Goal: Navigation & Orientation: Find specific page/section

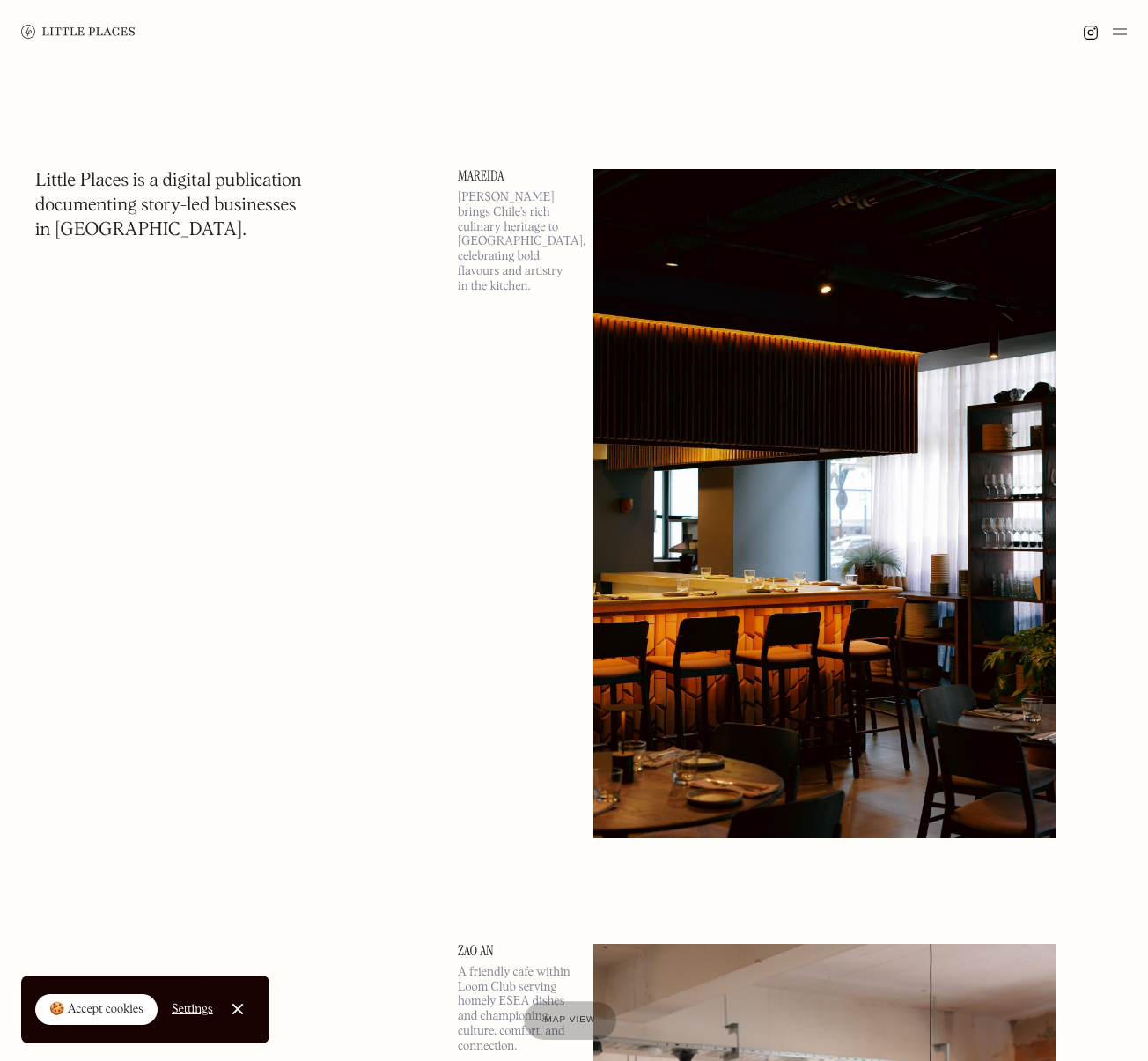
click at [185, 1011] on div "Settings" at bounding box center [193, 1009] width 42 height 12
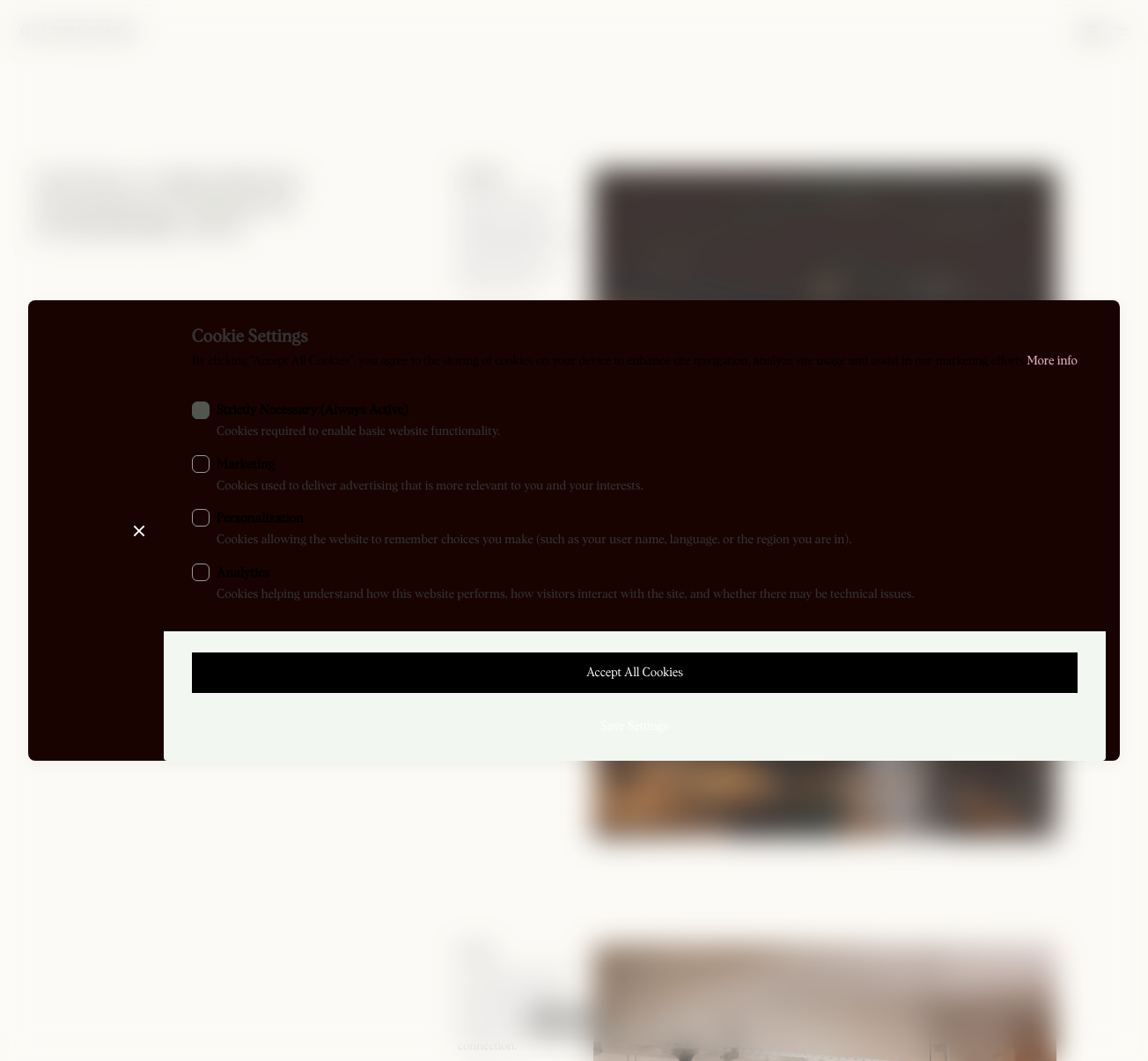
click at [140, 530] on link "Close Cookie Preference Manager" at bounding box center [139, 530] width 35 height 35
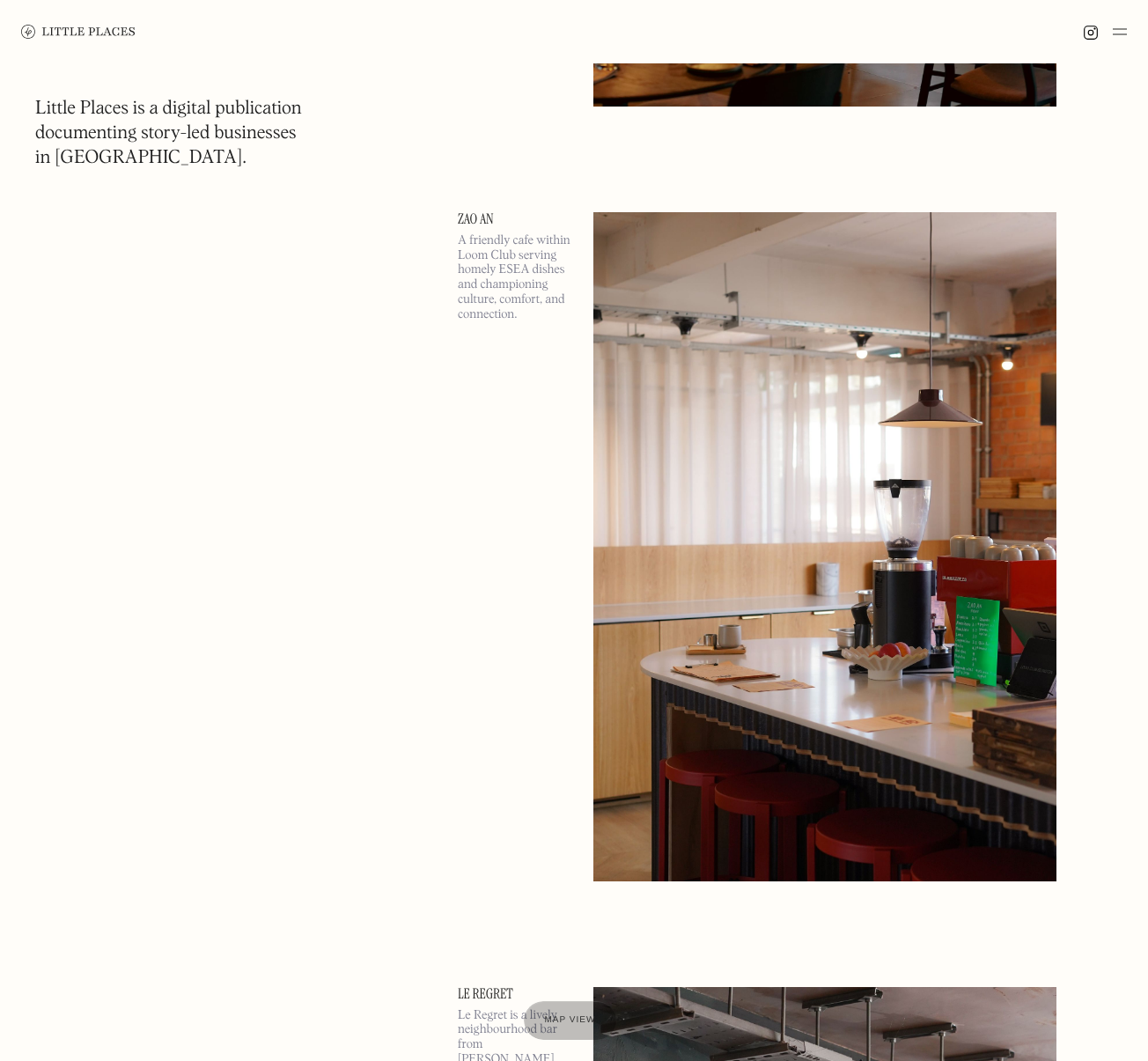
scroll to position [734, 0]
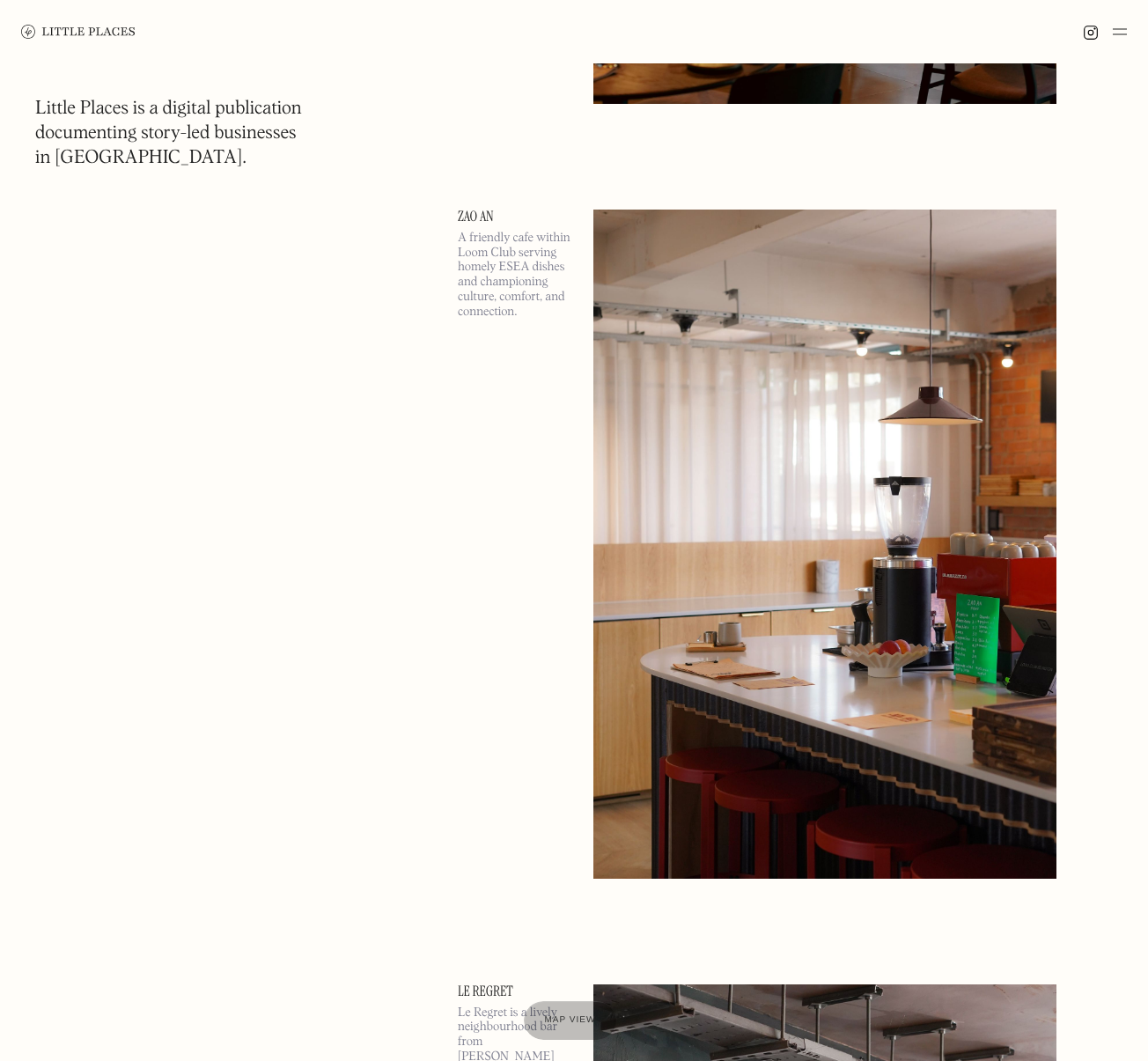
click at [1125, 33] on img at bounding box center [1120, 31] width 14 height 21
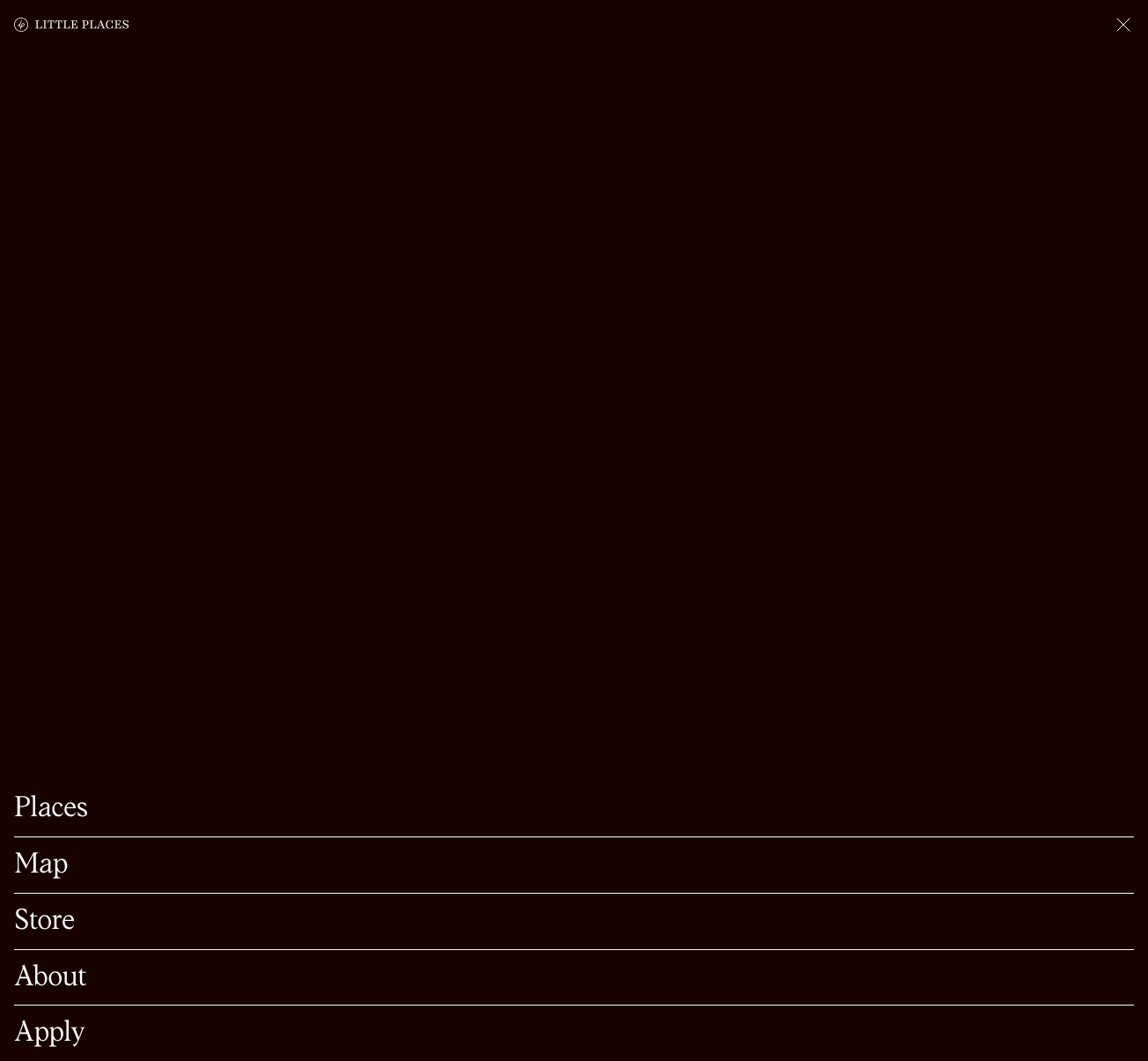
click at [1123, 30] on img at bounding box center [1123, 25] width 21 height 21
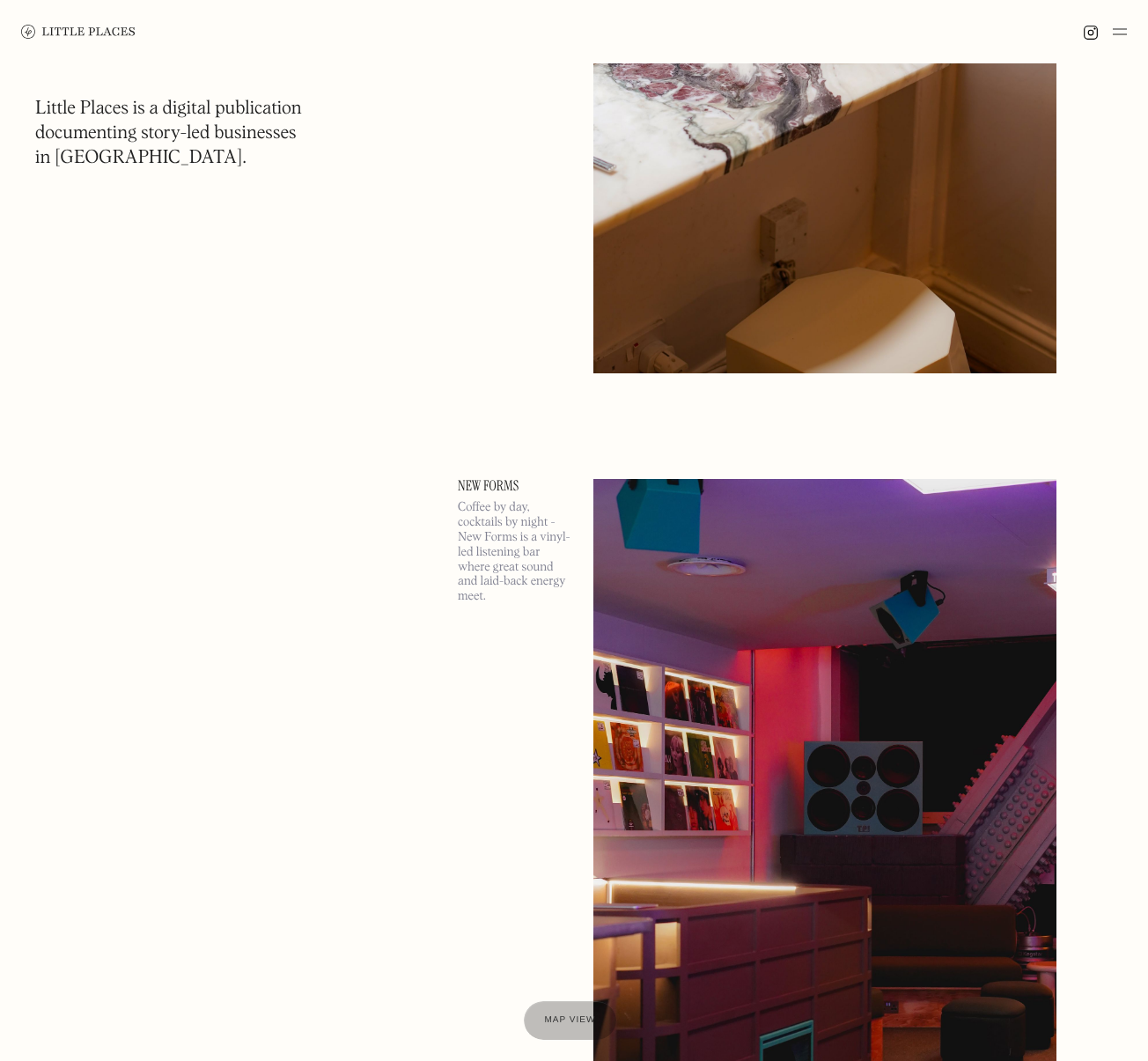
scroll to position [8214, 0]
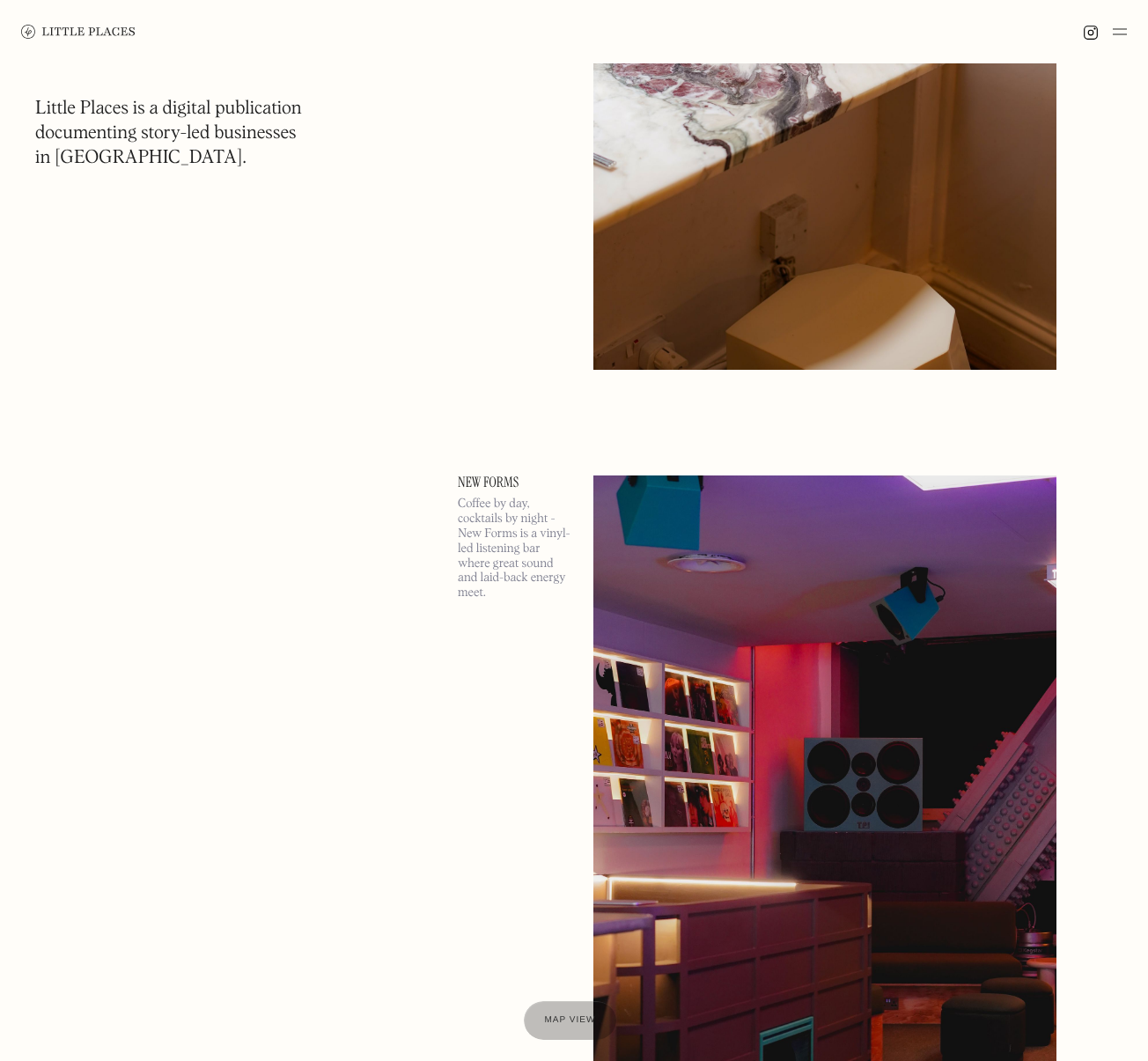
click at [780, 666] on img at bounding box center [825, 810] width 463 height 669
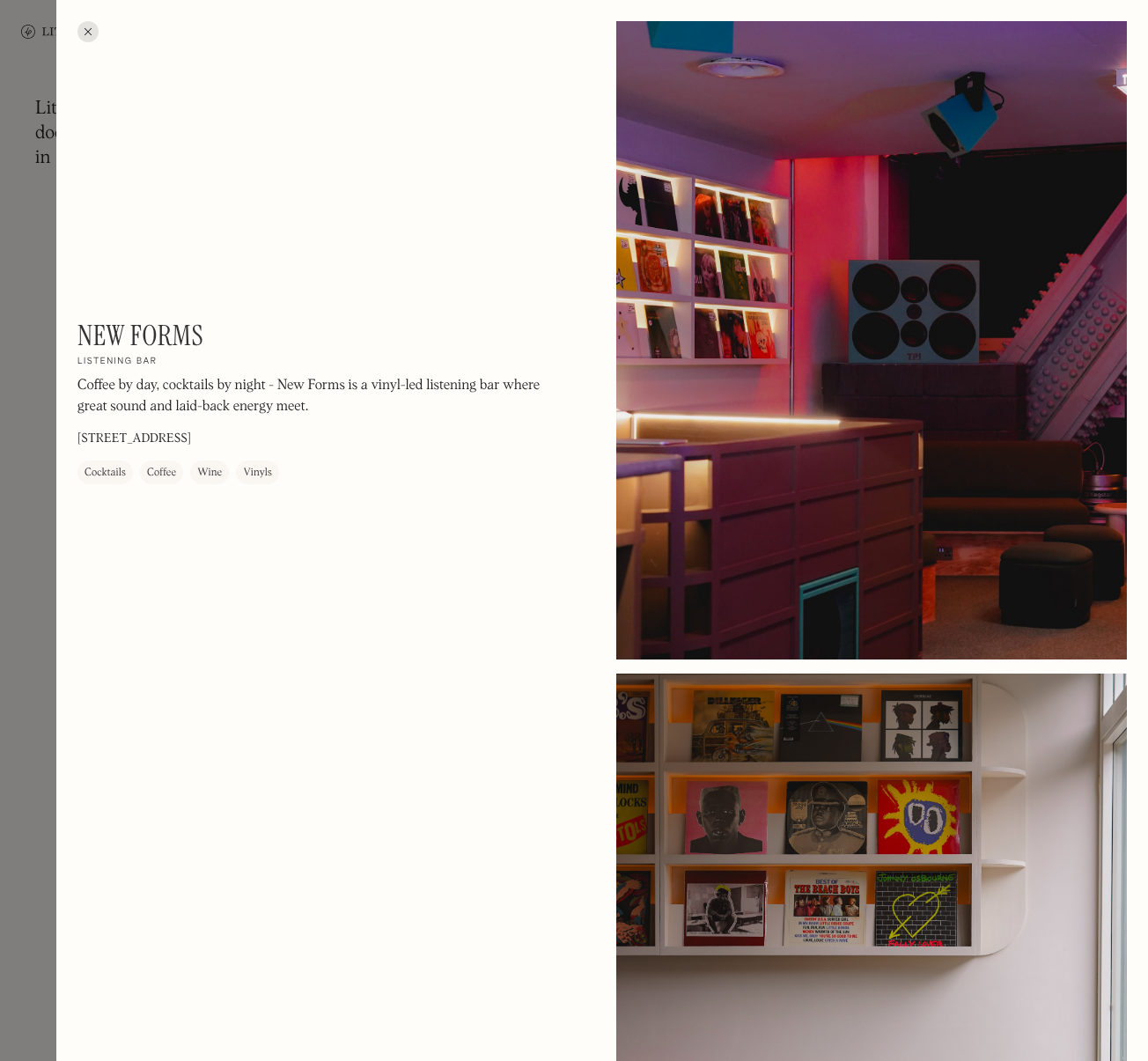
scroll to position [8229, 0]
click at [87, 33] on div at bounding box center [88, 31] width 21 height 21
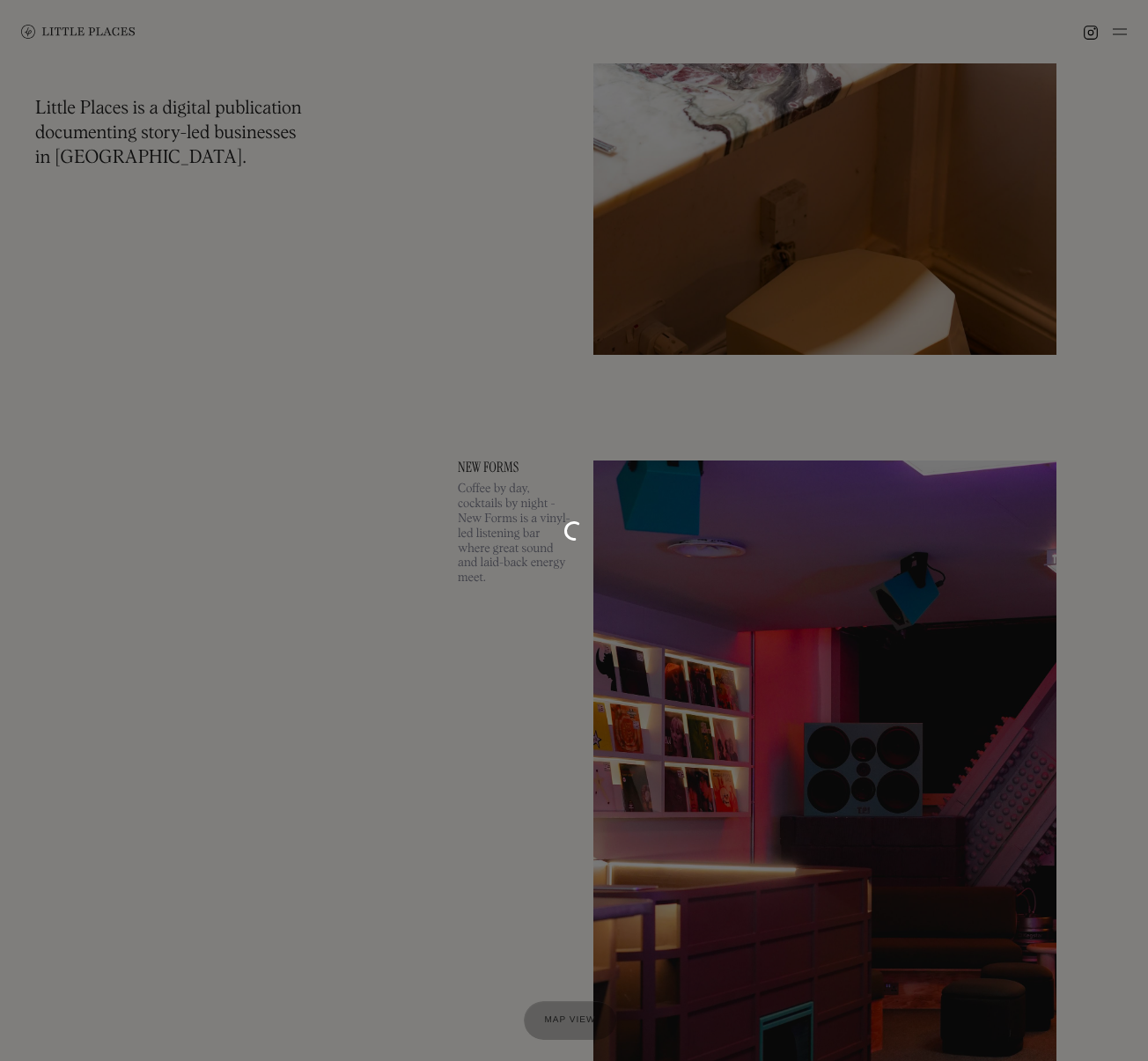
scroll to position [8214, 0]
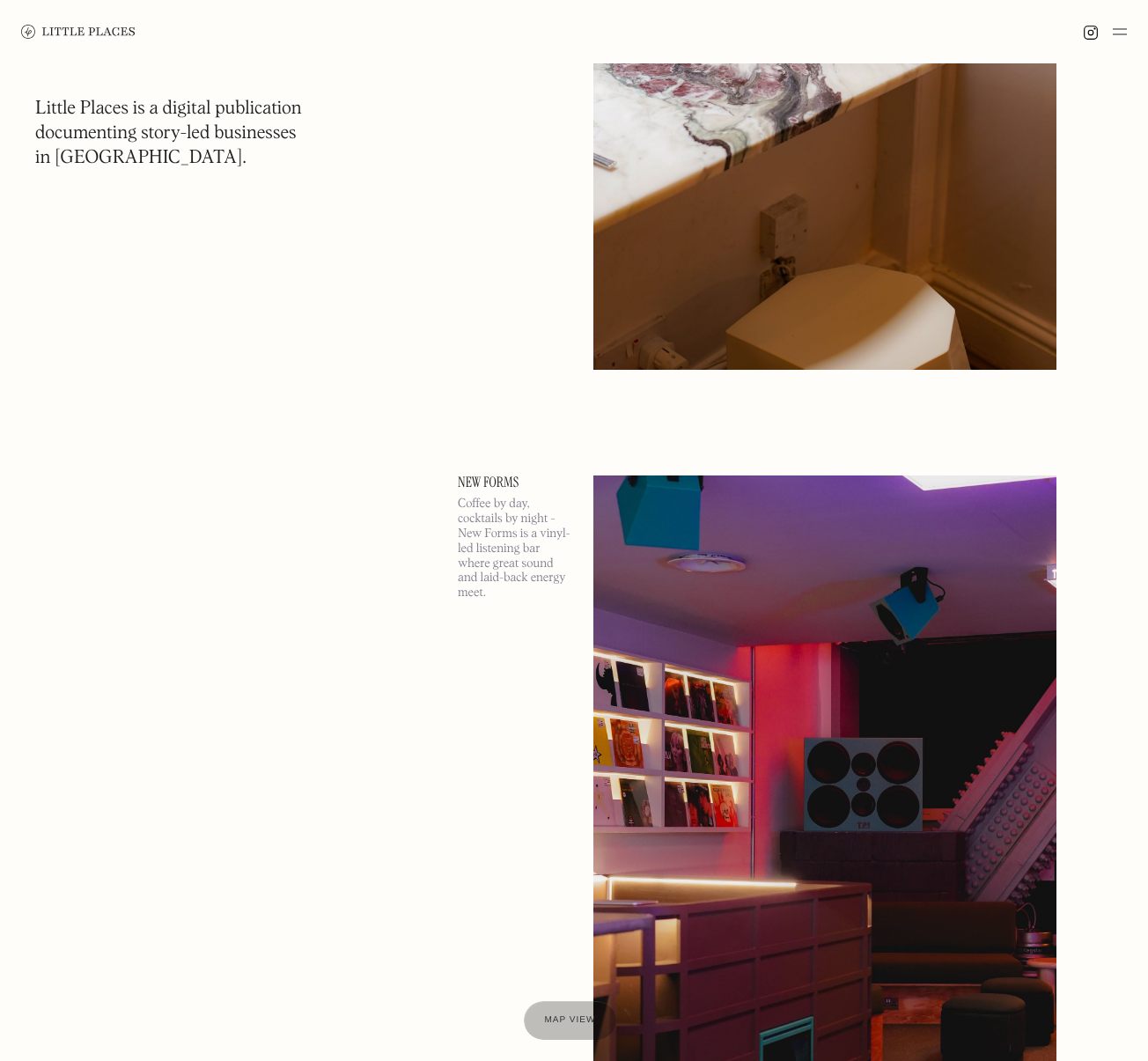
click at [1120, 31] on img at bounding box center [1120, 31] width 14 height 21
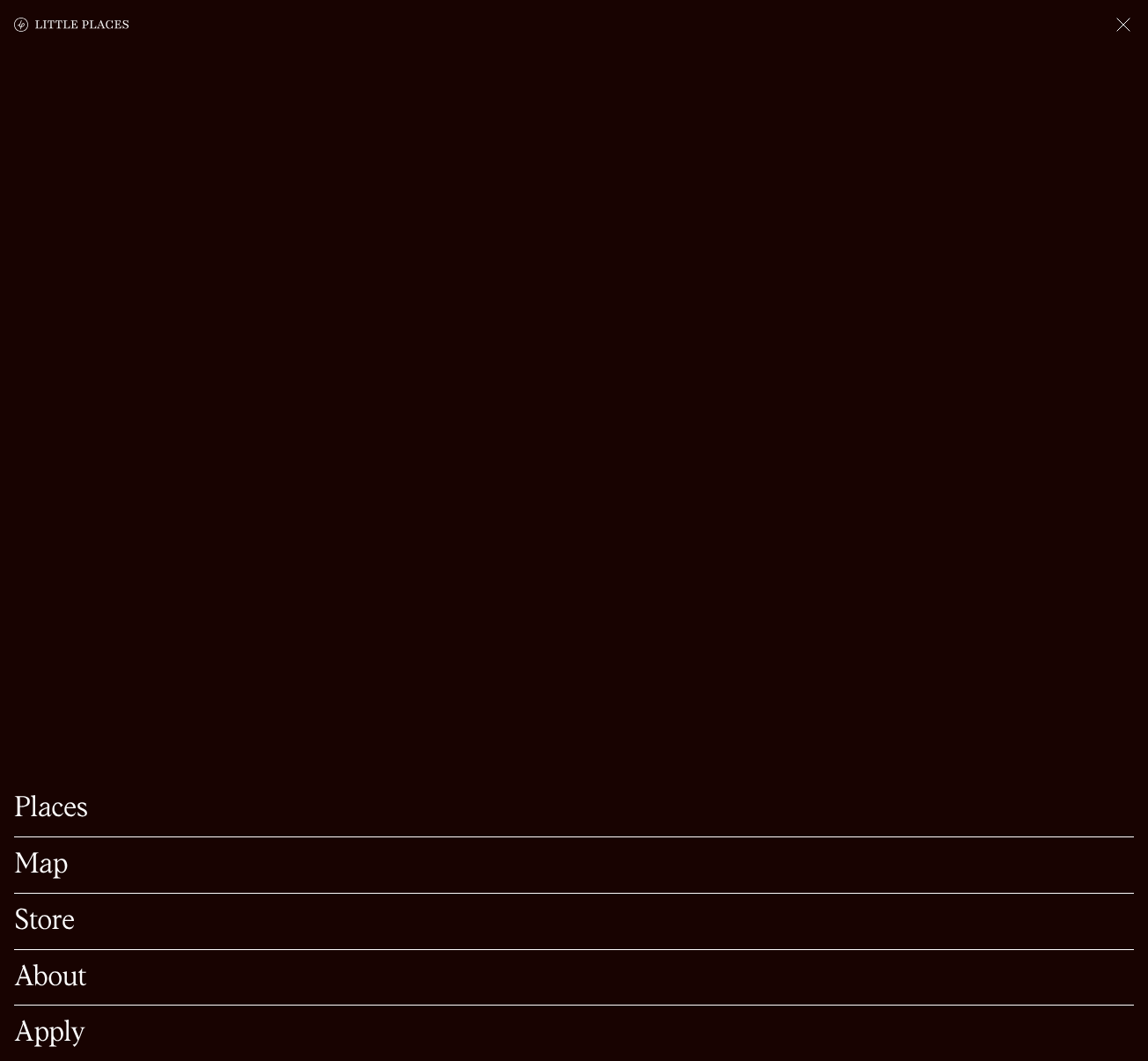
click at [44, 978] on link "About" at bounding box center [574, 977] width 1120 height 28
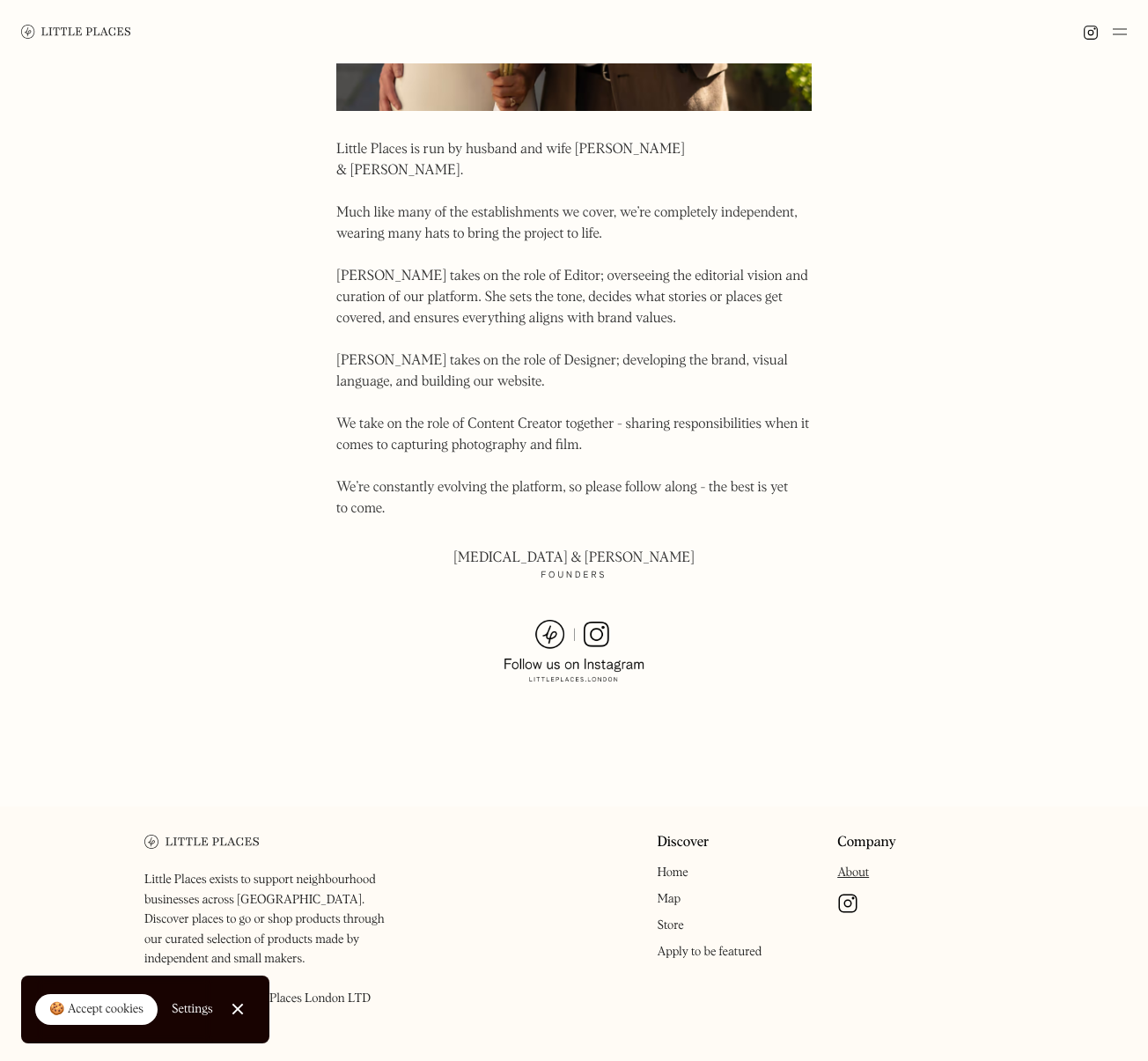
scroll to position [886, 0]
